Goal: Task Accomplishment & Management: Use online tool/utility

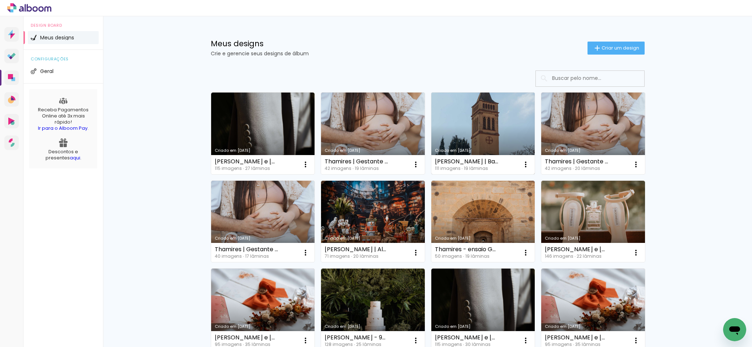
click at [469, 126] on link "Criado em [DATE]" at bounding box center [483, 134] width 104 height 82
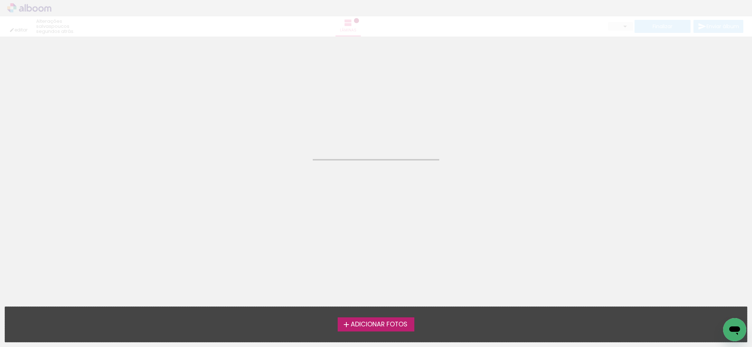
click at [469, 126] on neon-animated-pages "Confirmar Cancelar" at bounding box center [376, 192] width 752 height 311
